Goal: Task Accomplishment & Management: Manage account settings

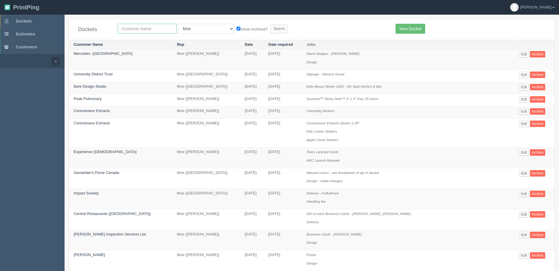
click at [146, 25] on input "text" at bounding box center [147, 29] width 59 height 10
type input "boom"
click at [270, 24] on input "Search" at bounding box center [279, 28] width 18 height 9
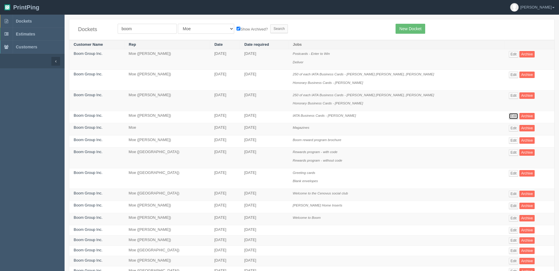
click at [509, 116] on link "Edit" at bounding box center [514, 116] width 10 height 6
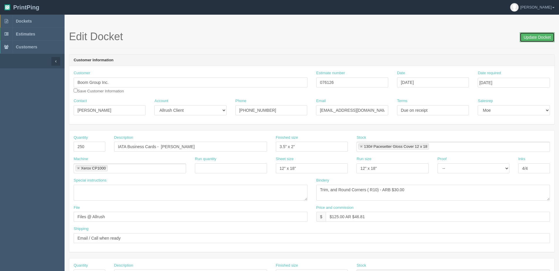
click at [531, 41] on input "Update Docket" at bounding box center [537, 37] width 35 height 10
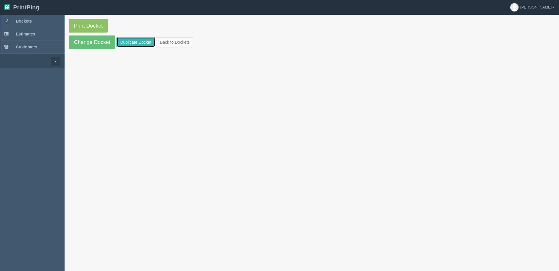
click at [134, 44] on link "Duplicate Docket" at bounding box center [135, 42] width 39 height 10
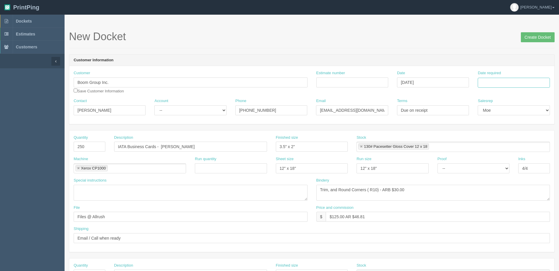
click at [521, 86] on input "Date required" at bounding box center [514, 83] width 72 height 10
click at [494, 168] on th "Today" at bounding box center [506, 164] width 55 height 9
click at [506, 132] on td "15" at bounding box center [507, 130] width 9 height 9
type input "October 15, 2025"
drag, startPoint x: 94, startPoint y: 149, endPoint x: 70, endPoint y: 151, distance: 24.4
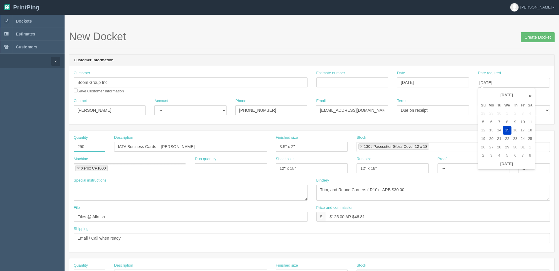
click at [70, 151] on div "Quantity 250" at bounding box center [89, 145] width 40 height 21
type input "500"
drag, startPoint x: 119, startPoint y: 104, endPoint x: 30, endPoint y: 117, distance: 90.2
click at [30, 117] on section "Dockets Estimates Customers" at bounding box center [279, 274] width 559 height 518
click at [105, 114] on input "[PERSON_NAME]" at bounding box center [110, 110] width 72 height 10
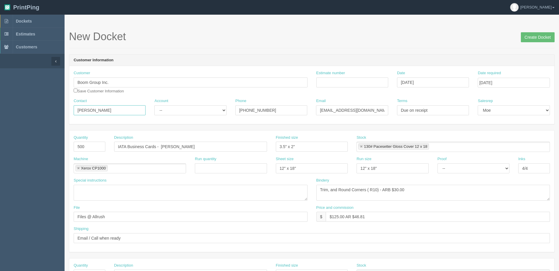
drag, startPoint x: 88, startPoint y: 112, endPoint x: 106, endPoint y: 109, distance: 18.9
click at [16, 113] on section "Dockets Estimates Customers" at bounding box center [279, 274] width 559 height 518
paste input "Evan Howe"
type input "Evan Howe"
drag, startPoint x: 177, startPoint y: 107, endPoint x: 177, endPoint y: 115, distance: 7.9
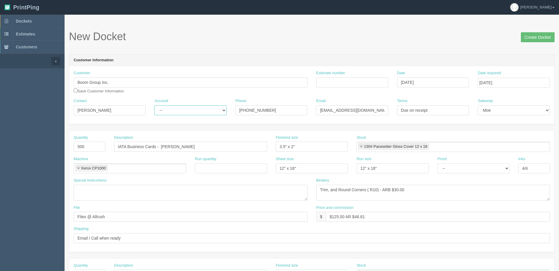
click at [177, 109] on select "-- Existing Client Allrush Client Rep Client" at bounding box center [190, 110] width 72 height 10
select select "Allrush Client"
click at [154, 105] on select "-- Existing Client Allrush Client Rep Client" at bounding box center [190, 110] width 72 height 10
drag, startPoint x: 370, startPoint y: 111, endPoint x: 189, endPoint y: 114, distance: 181.1
click at [190, 114] on div "Contact Evan Howe Account -- Existing Client Allrush Client Rep Client Phone 40…" at bounding box center [311, 108] width 485 height 21
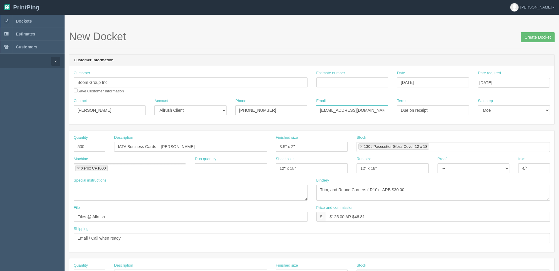
paste input "evanh"
type input "evanh@boomgroup.com"
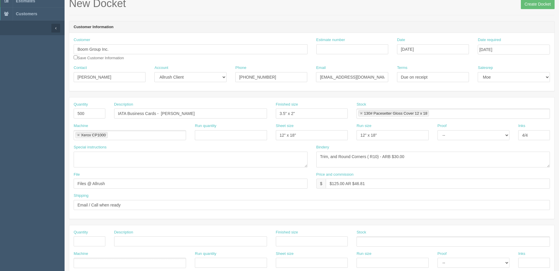
scroll to position [117, 0]
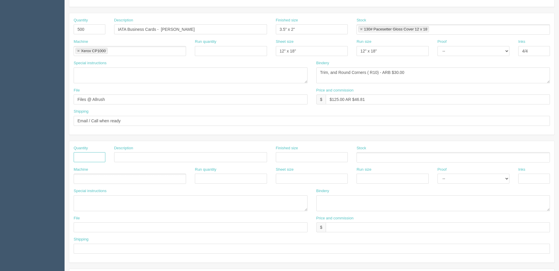
drag, startPoint x: 101, startPoint y: 158, endPoint x: 105, endPoint y: 159, distance: 4.6
click at [101, 158] on input "text" at bounding box center [90, 157] width 32 height 10
type input "1"
type input "Design"
click at [146, 181] on ul at bounding box center [130, 179] width 112 height 10
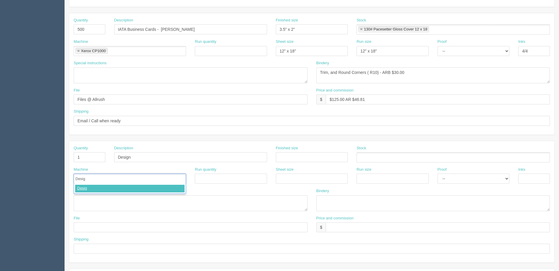
type input "Design"
click at [343, 230] on input "text" at bounding box center [438, 227] width 224 height 10
click at [329, 226] on input "21.25" at bounding box center [438, 227] width 224 height 10
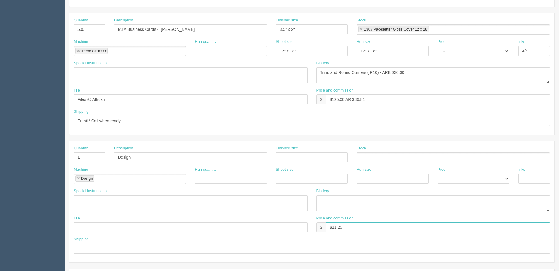
type input "$21.25"
click at [334, 101] on input "$125.00 AR $46.81" at bounding box center [438, 99] width 224 height 10
click at [346, 99] on input "$135.00 AR $46.81" at bounding box center [438, 99] width 224 height 10
type input "$135.00 | AR $46.81"
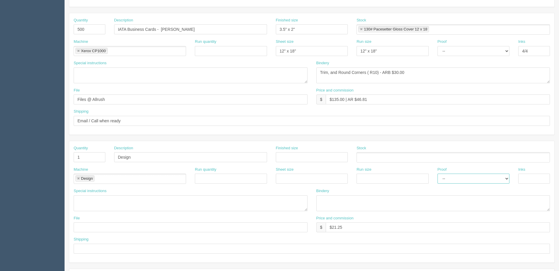
click at [471, 183] on select "-- Email Hard Copy" at bounding box center [473, 179] width 72 height 10
select select "Hard Copy"
click at [437, 174] on select "-- Email Hard Copy" at bounding box center [473, 179] width 72 height 10
click at [86, 229] on input "text" at bounding box center [191, 227] width 234 height 10
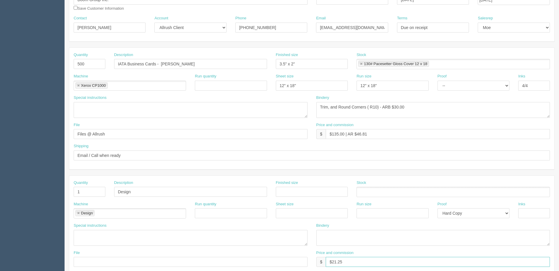
scroll to position [0, 0]
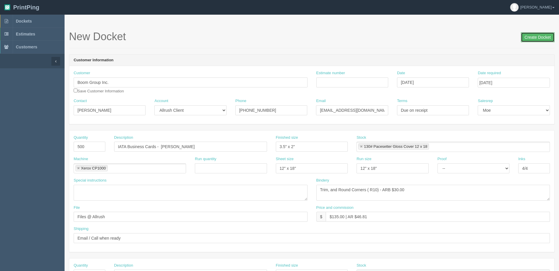
click at [528, 38] on input "Create Docket" at bounding box center [538, 37] width 34 height 10
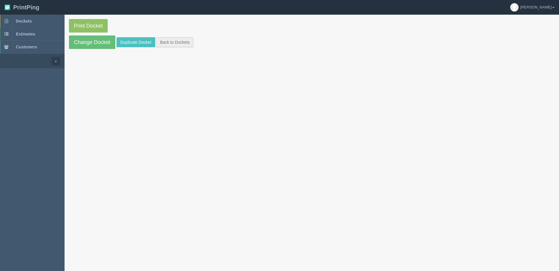
drag, startPoint x: 175, startPoint y: 36, endPoint x: 175, endPoint y: 41, distance: 5.0
click at [175, 40] on section "Print Docket Change Docket Duplicate Docket Back to Dockets" at bounding box center [312, 34] width 494 height 39
click at [175, 41] on link "Back to Dockets" at bounding box center [174, 42] width 37 height 10
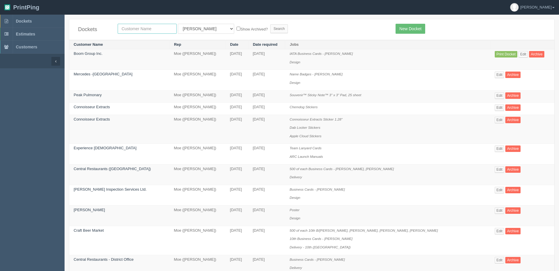
click at [155, 28] on input "text" at bounding box center [147, 29] width 59 height 10
type input "bom"
click at [270, 24] on input "Search" at bounding box center [279, 28] width 18 height 9
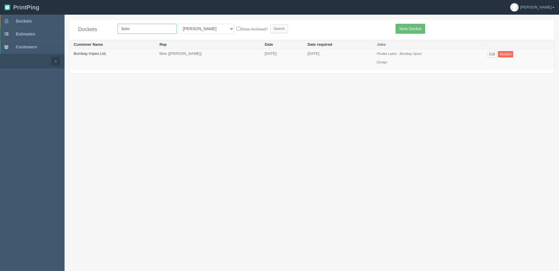
click at [125, 32] on input "bom" at bounding box center [147, 29] width 59 height 10
type input "boom"
click at [270, 24] on input "Search" at bounding box center [279, 28] width 18 height 9
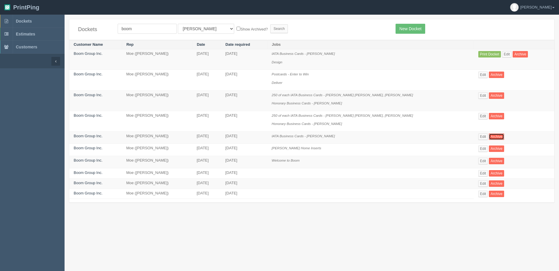
click at [489, 135] on link "Archive" at bounding box center [496, 137] width 15 height 6
click at [478, 134] on link "Edit" at bounding box center [483, 137] width 10 height 6
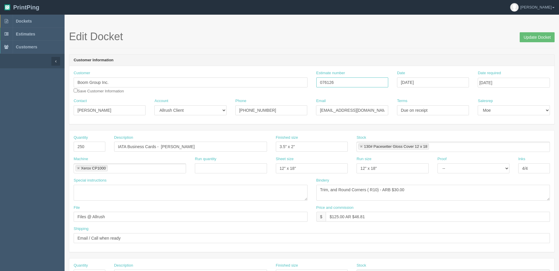
drag, startPoint x: 339, startPoint y: 82, endPoint x: 293, endPoint y: 83, distance: 45.8
click at [293, 83] on div "Customer Boom Group Inc. Save Customer Information Estimate number 076126 Date …" at bounding box center [311, 84] width 485 height 28
click at [543, 35] on input "Update Docket" at bounding box center [537, 37] width 35 height 10
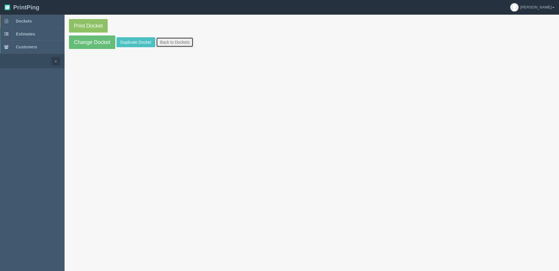
click at [166, 42] on link "Back to Dockets" at bounding box center [174, 42] width 37 height 10
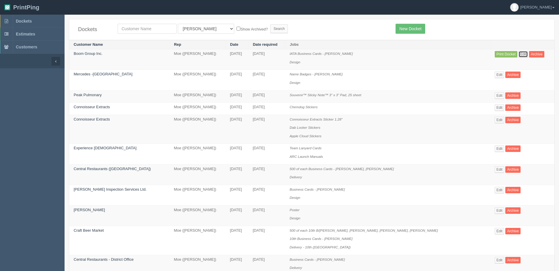
click at [518, 54] on link "Edit" at bounding box center [523, 54] width 10 height 6
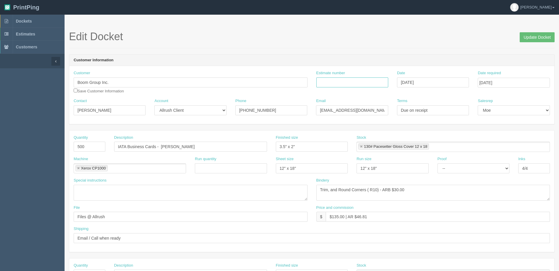
click at [361, 79] on input "Estimate number" at bounding box center [352, 82] width 72 height 10
type input "076126"
click at [458, 197] on textarea "Trim, and Round Corners ( R10) - ARB $30.00" at bounding box center [433, 193] width 234 height 16
drag, startPoint x: 358, startPoint y: 217, endPoint x: 433, endPoint y: 197, distance: 77.6
click at [405, 205] on div "Price and commission $ $135.00 | AR $46.81" at bounding box center [433, 213] width 234 height 17
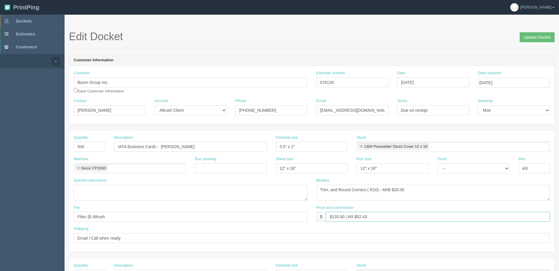
type input "$135.00 | AR $52.43"
drag, startPoint x: 118, startPoint y: 220, endPoint x: -75, endPoint y: 220, distance: 193.4
click at [0, 220] on html "PrintPing Dan Edit account ( dan@allrush.ca ) Logout Dockets Estimates Customers" at bounding box center [279, 266] width 559 height 533
type input "See design line"
click at [541, 41] on input "Update Docket" at bounding box center [537, 37] width 35 height 10
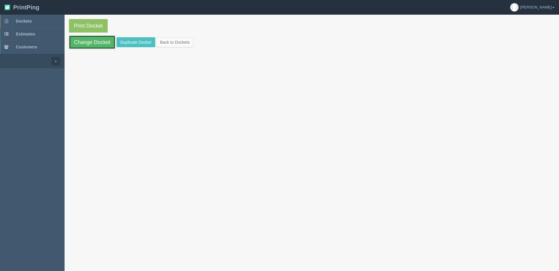
click at [79, 45] on link "Change Docket" at bounding box center [92, 42] width 46 height 13
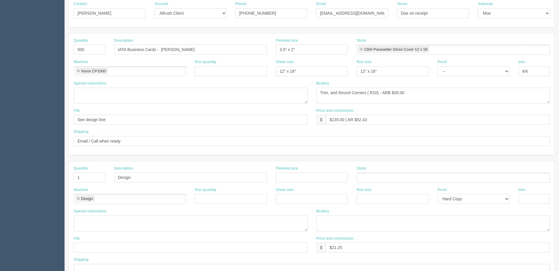
scroll to position [117, 0]
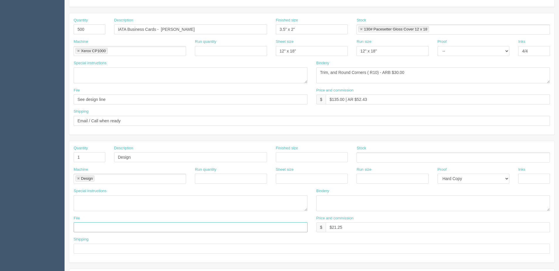
click at [97, 232] on input "text" at bounding box center [191, 227] width 234 height 10
drag, startPoint x: 103, startPoint y: 226, endPoint x: 273, endPoint y: 194, distance: 172.8
click at [266, 195] on div "Quantity 1 Description Design Finished size Stock Machine Design Design Run qua…" at bounding box center [311, 201] width 485 height 121
type input "Client Files > March 2022"
click at [135, 203] on textarea at bounding box center [191, 203] width 234 height 16
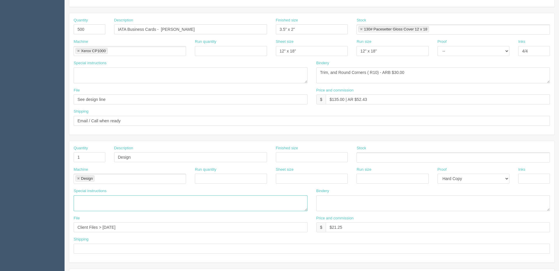
paste textarea "change the phone number to 403-615-7464"
click at [76, 201] on textarea "change the phone number to 403-615-7464" at bounding box center [191, 203] width 234 height 16
drag, startPoint x: 100, startPoint y: 200, endPoint x: 267, endPoint y: 194, distance: 167.0
click at [266, 195] on div "Special instructions Change the phone number to 403-615-7464" at bounding box center [191, 199] width 234 height 23
paste textarea "be: +1 403 615 7464 with spaces and no punctuation."
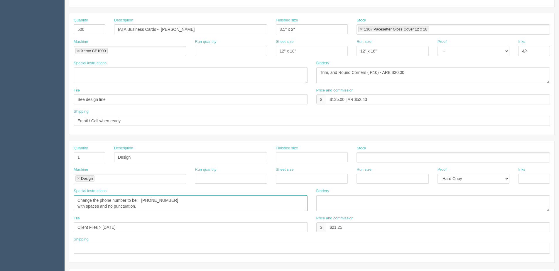
scroll to position [0, 0]
click at [200, 202] on textarea "Change the phone number to be: +1 403 615 7464 with spaces and no punctuation." at bounding box center [191, 203] width 234 height 16
type textarea "Change the phone number to be: +1 403 615 7464 - with spaces and no punctuation."
click at [466, 182] on select "-- Email Hard Copy" at bounding box center [473, 179] width 72 height 10
select select "Email"
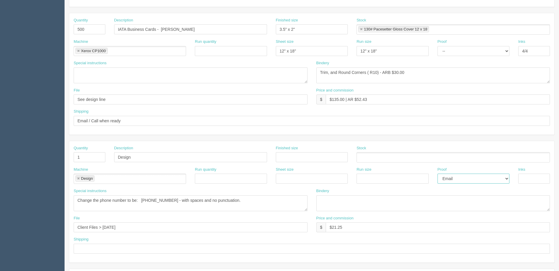
click at [437, 174] on select "-- Email Hard Copy" at bounding box center [473, 179] width 72 height 10
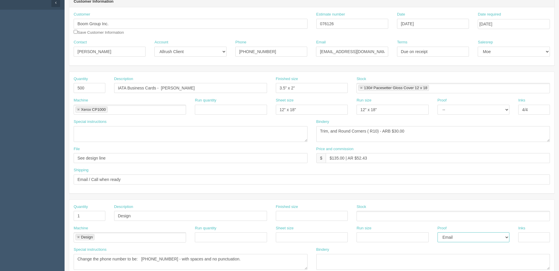
scroll to position [29, 0]
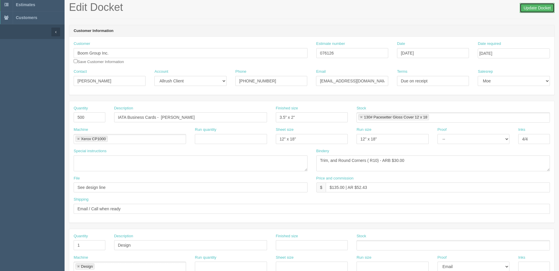
click at [530, 7] on input "Update Docket" at bounding box center [537, 8] width 35 height 10
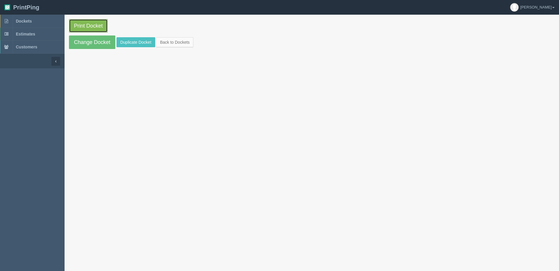
drag, startPoint x: 80, startPoint y: 25, endPoint x: 76, endPoint y: 25, distance: 3.2
click at [79, 25] on link "Print Docket" at bounding box center [88, 25] width 39 height 13
drag, startPoint x: 183, startPoint y: 43, endPoint x: 165, endPoint y: 45, distance: 17.6
click at [183, 43] on link "Back to Dockets" at bounding box center [174, 42] width 37 height 10
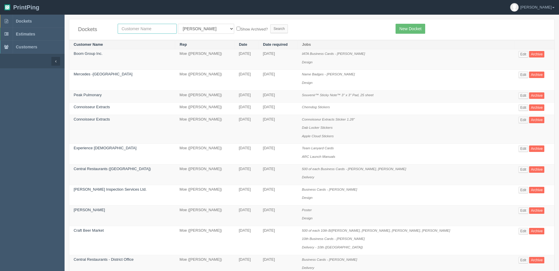
click at [131, 29] on input "text" at bounding box center [147, 29] width 59 height 10
click at [161, 28] on input "text" at bounding box center [147, 29] width 59 height 10
type input "eastside"
click at [270, 24] on input "Search" at bounding box center [279, 28] width 18 height 9
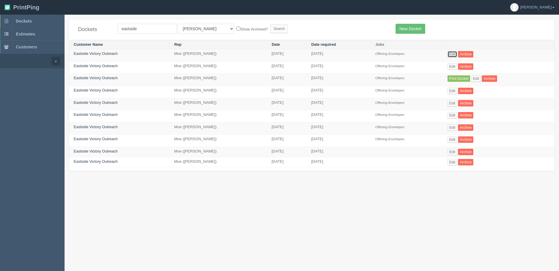
click at [452, 53] on link "Edit" at bounding box center [452, 54] width 10 height 6
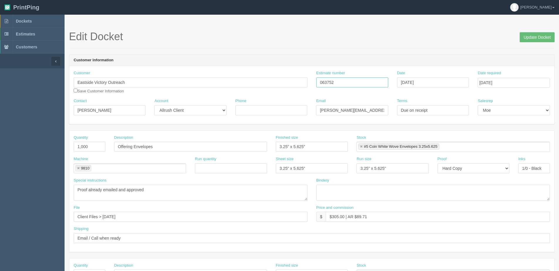
drag, startPoint x: 338, startPoint y: 85, endPoint x: 277, endPoint y: 93, distance: 61.3
click at [277, 93] on div "Customer Eastside Victory Outreach Save Customer Information Estimate number 06…" at bounding box center [311, 84] width 485 height 28
drag, startPoint x: 546, startPoint y: 36, endPoint x: 419, endPoint y: 55, distance: 128.4
click at [545, 37] on input "Update Docket" at bounding box center [537, 37] width 35 height 10
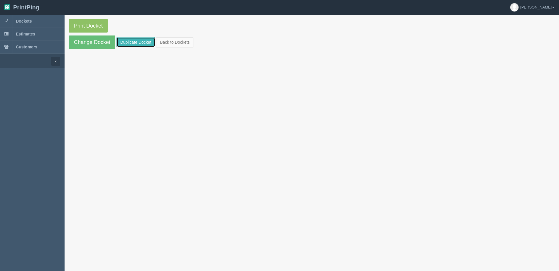
click at [127, 43] on link "Duplicate Docket" at bounding box center [135, 42] width 39 height 10
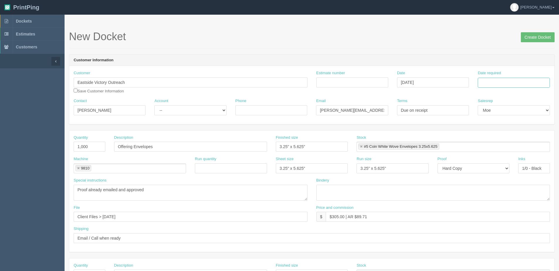
click at [493, 83] on input "Date required" at bounding box center [514, 83] width 72 height 10
click at [492, 168] on th "Today" at bounding box center [506, 164] width 55 height 9
click at [521, 130] on td "17" at bounding box center [522, 130] width 7 height 9
click at [518, 130] on td "16" at bounding box center [515, 130] width 8 height 9
type input "October 16, 2025"
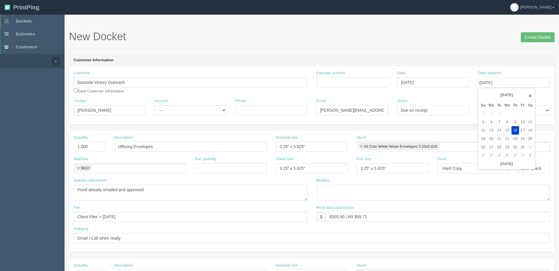
click at [348, 75] on div "Estimate number" at bounding box center [352, 78] width 72 height 17
click at [347, 79] on input "Estimate number" at bounding box center [352, 82] width 72 height 10
paste input "063752"
type input "063752"
drag, startPoint x: 357, startPoint y: 215, endPoint x: 479, endPoint y: 176, distance: 128.1
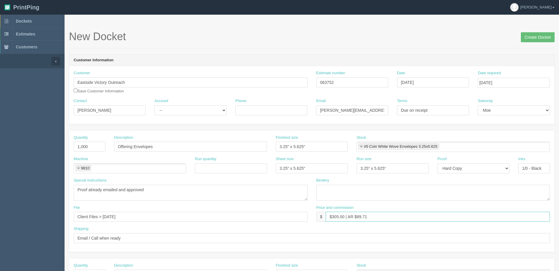
click at [465, 180] on div "Quantity 1,000 Description Offering Envelopes Finished size 3.25" x 5.625" Stoc…" at bounding box center [311, 191] width 485 height 121
type input "$305.00 | AR $81.76"
drag, startPoint x: 546, startPoint y: 41, endPoint x: 420, endPoint y: 27, distance: 126.4
click at [539, 41] on input "Create Docket" at bounding box center [538, 37] width 34 height 10
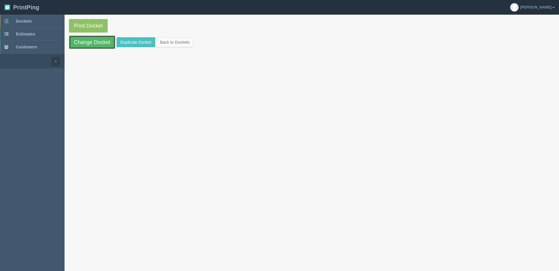
drag, startPoint x: 101, startPoint y: 43, endPoint x: 92, endPoint y: 42, distance: 9.1
click at [101, 43] on link "Change Docket" at bounding box center [92, 42] width 46 height 13
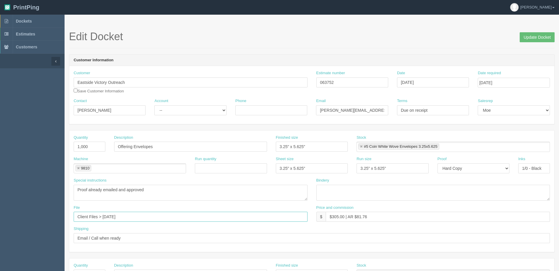
drag, startPoint x: 104, startPoint y: 218, endPoint x: 271, endPoint y: 191, distance: 168.8
click at [265, 191] on div "Quantity 1,000 Description Offering Envelopes Finished size 3.25" x 5.625" Stoc…" at bounding box center [311, 191] width 485 height 121
type input "Client Files > February 2024"
drag, startPoint x: 87, startPoint y: 110, endPoint x: 44, endPoint y: 110, distance: 42.8
click at [44, 110] on section "Dockets Estimates Customers" at bounding box center [279, 274] width 559 height 518
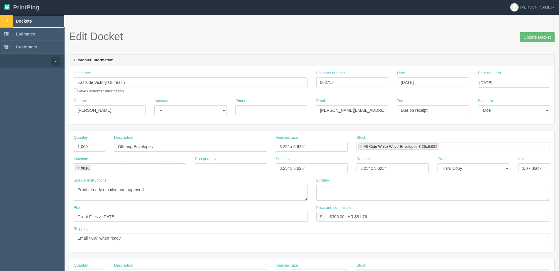
click at [25, 21] on span "Dockets" at bounding box center [24, 21] width 16 height 5
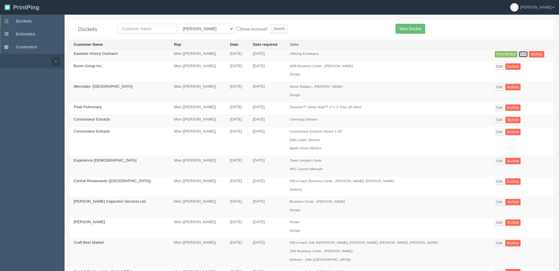
click at [521, 54] on link "Edit" at bounding box center [523, 54] width 10 height 6
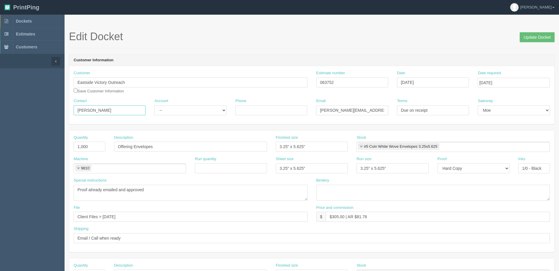
drag, startPoint x: 97, startPoint y: 109, endPoint x: -56, endPoint y: 130, distance: 153.7
click at [0, 130] on html "PrintPing Dan Edit account ( dan@allrush.ca ) Logout Dockets Estimates Customers" at bounding box center [279, 266] width 559 height 533
drag, startPoint x: 92, startPoint y: 111, endPoint x: 170, endPoint y: 87, distance: 81.7
click at [170, 87] on div "Customer Eastside Victory Outreach Save Customer Information Estimate number 06…" at bounding box center [311, 95] width 485 height 58
type input "Alisha Adams"
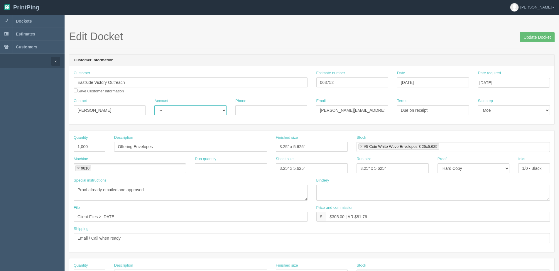
click at [177, 115] on select "-- Existing Client Allrush Client Rep Client" at bounding box center [190, 110] width 72 height 10
select select "Allrush Client"
click at [154, 105] on select "-- Existing Client Allrush Client Rep Client" at bounding box center [190, 110] width 72 height 10
click at [267, 103] on div "Phone" at bounding box center [271, 106] width 72 height 17
click at [266, 106] on input "Phone" at bounding box center [271, 110] width 72 height 10
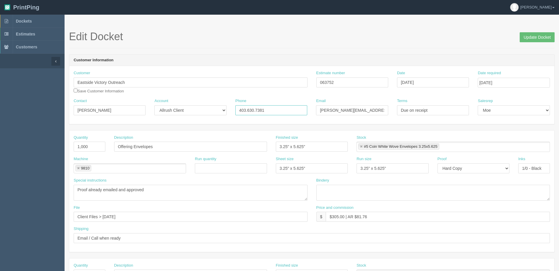
type input "403.630.7381"
click at [333, 109] on input "[PERSON_NAME][EMAIL_ADDRESS][DOMAIN_NAME]" at bounding box center [352, 110] width 72 height 10
drag, startPoint x: 327, startPoint y: 113, endPoint x: 270, endPoint y: 115, distance: 57.5
click at [271, 116] on div "Contact Alisha Adams Account -- Existing Client Allrush Client Rep Client Phone…" at bounding box center [311, 108] width 485 height 21
type input "alisha@victoryoutreach.ca"
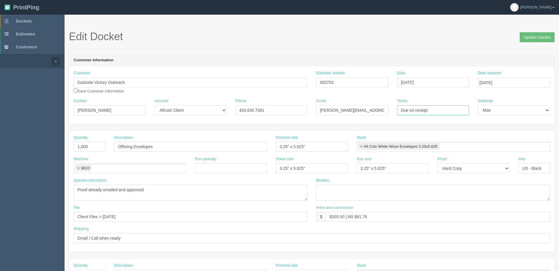
drag, startPoint x: 441, startPoint y: 111, endPoint x: 252, endPoint y: 111, distance: 189.0
click at [255, 111] on div "Contact Alisha Adams Account -- Existing Client Allrush Client Rep Client Phone…" at bounding box center [311, 108] width 485 height 21
type input "Deposit $305.00 + GST"
click at [539, 36] on input "Update Docket" at bounding box center [537, 37] width 35 height 10
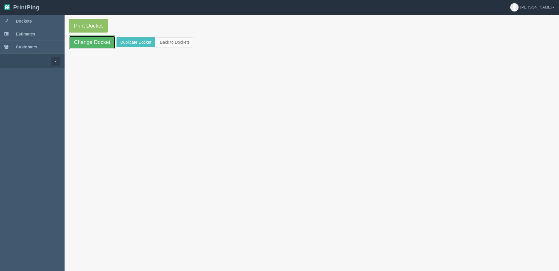
click at [95, 44] on link "Change Docket" at bounding box center [92, 42] width 46 height 13
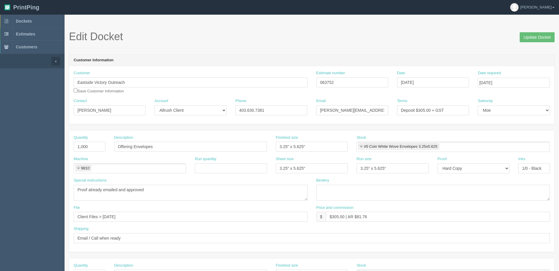
click at [128, 89] on div "Customer Eastside Victory Outreach Save Customer Information" at bounding box center [191, 81] width 234 height 23
drag, startPoint x: 152, startPoint y: 79, endPoint x: -28, endPoint y: 99, distance: 181.2
click at [0, 99] on html "PrintPing Dan Edit account ( dan@allrush.ca ) Logout Dockets Estimates Customers" at bounding box center [279, 266] width 559 height 533
drag, startPoint x: 114, startPoint y: 113, endPoint x: -27, endPoint y: 112, distance: 141.1
click at [0, 112] on html "PrintPing Dan Edit account ( dan@allrush.ca ) Logout Dockets Estimates Customers" at bounding box center [279, 266] width 559 height 533
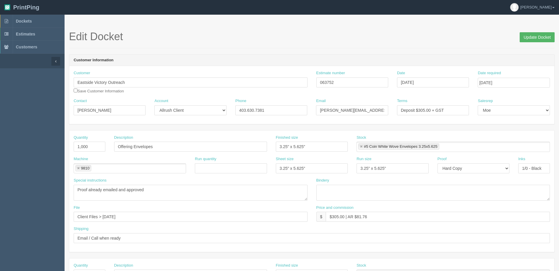
click at [530, 32] on span "Update Docket" at bounding box center [537, 37] width 35 height 12
click at [529, 40] on input "Update Docket" at bounding box center [537, 37] width 35 height 10
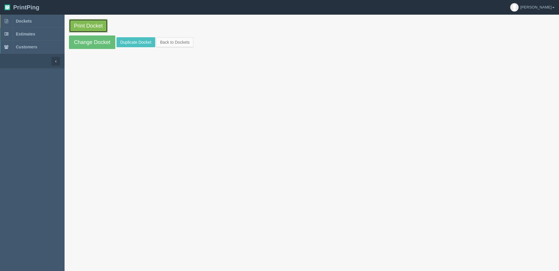
click at [92, 31] on link "Print Docket" at bounding box center [88, 25] width 39 height 13
drag, startPoint x: 97, startPoint y: 43, endPoint x: 91, endPoint y: 46, distance: 6.8
click at [96, 43] on link "Change Docket" at bounding box center [92, 42] width 46 height 13
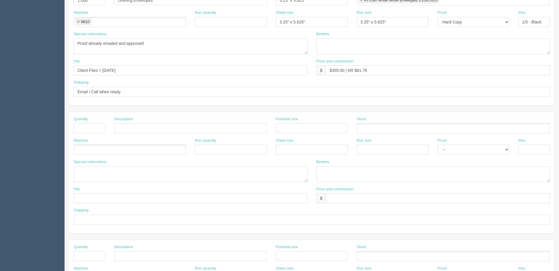
scroll to position [147, 0]
click at [103, 73] on input "Client Files > [DATE]" at bounding box center [191, 70] width 234 height 10
drag, startPoint x: 103, startPoint y: 71, endPoint x: 289, endPoint y: 38, distance: 189.6
click at [281, 50] on div "Quantity 1,000 Description Offering Envelopes Finished size 3.25" x 5.625" Stoc…" at bounding box center [311, 44] width 485 height 121
click at [178, 77] on div "File Client Files > [DATE]" at bounding box center [190, 68] width 243 height 21
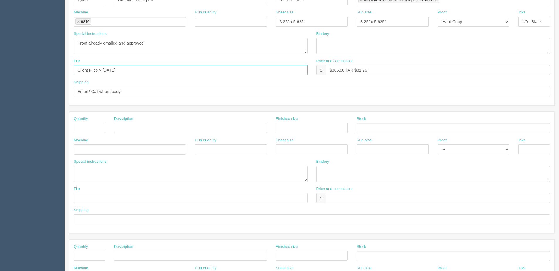
drag, startPoint x: 102, startPoint y: 70, endPoint x: 270, endPoint y: 66, distance: 167.9
click at [270, 66] on input "Client Files > [DATE]" at bounding box center [191, 70] width 234 height 10
type input "Client Files > February 2024"
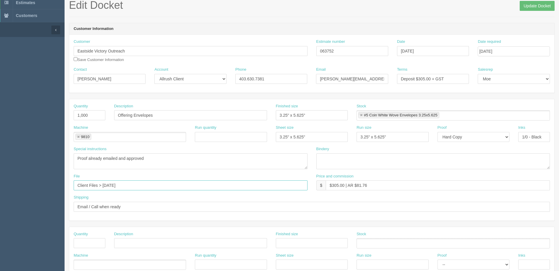
scroll to position [29, 0]
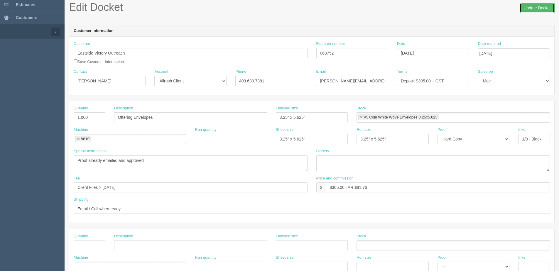
click at [531, 6] on input "Update Docket" at bounding box center [537, 8] width 35 height 10
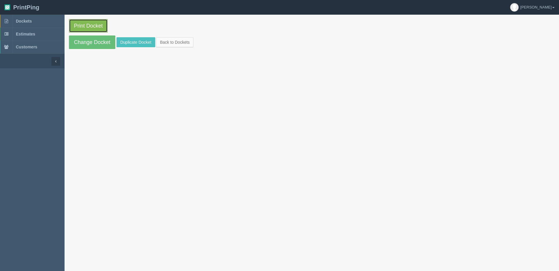
click at [96, 25] on link "Print Docket" at bounding box center [88, 25] width 39 height 13
